Goal: Information Seeking & Learning: Learn about a topic

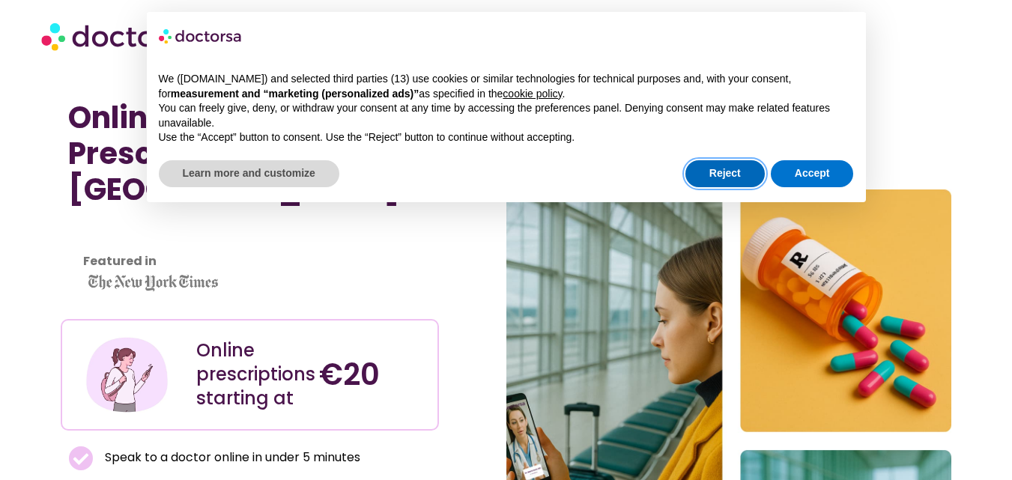
click at [706, 163] on button "Reject" at bounding box center [724, 173] width 79 height 27
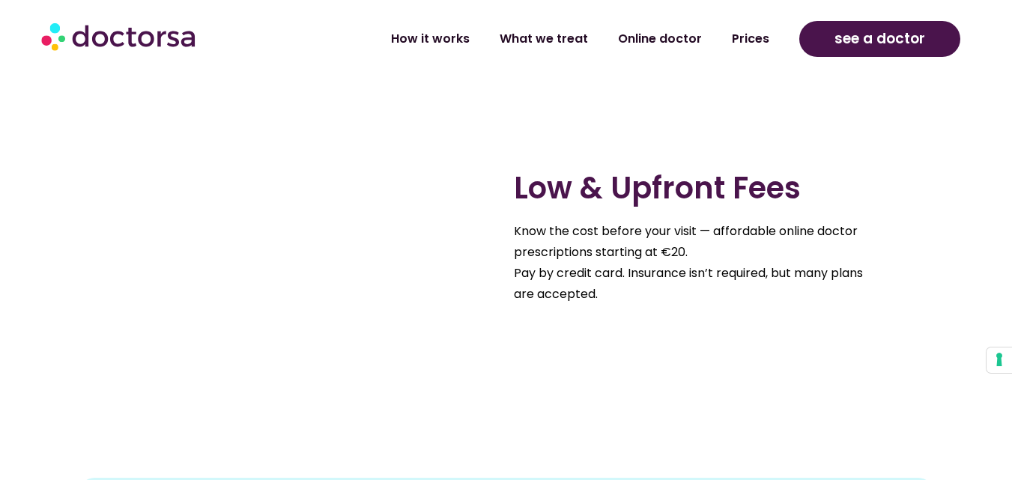
scroll to position [1419, 0]
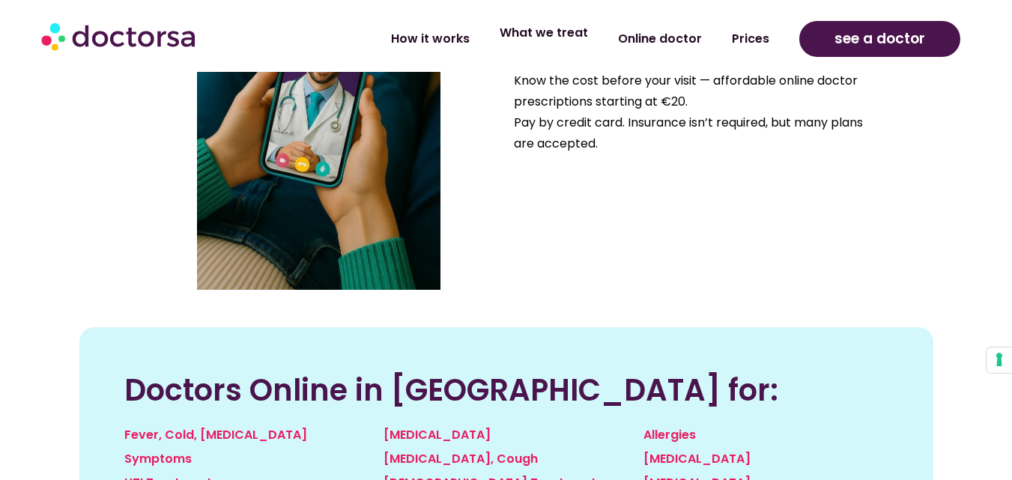
click at [581, 37] on link "What we treat" at bounding box center [544, 33] width 118 height 34
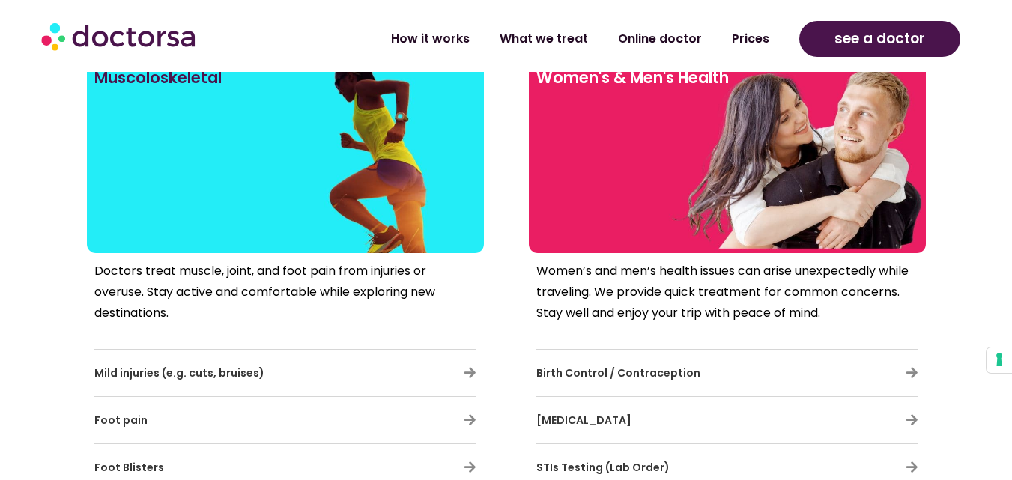
scroll to position [2611, 0]
